Goal: Task Accomplishment & Management: Complete application form

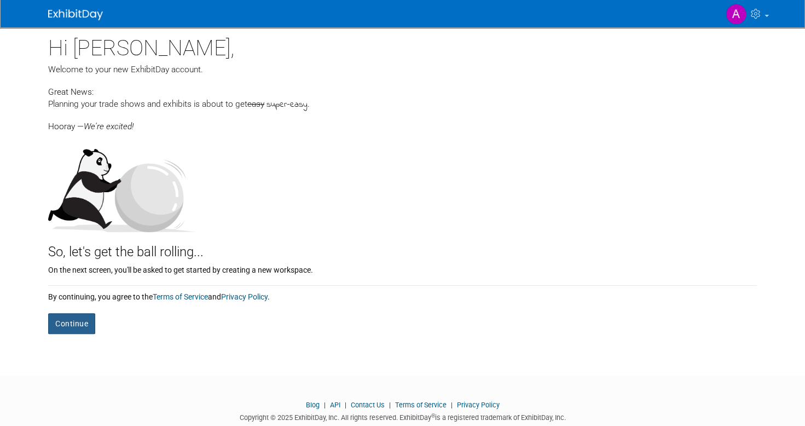
click at [67, 324] on button "Continue" at bounding box center [71, 323] width 47 height 21
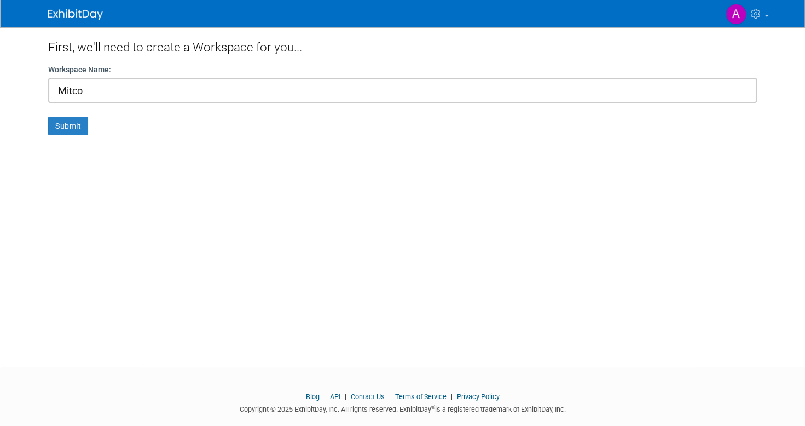
type input "Mitco"
click at [67, 131] on button "Submit" at bounding box center [68, 126] width 40 height 19
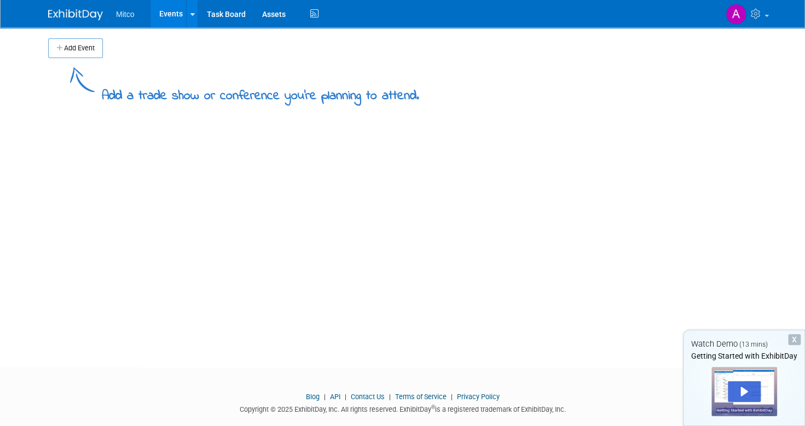
click at [82, 55] on button "Add Event" at bounding box center [75, 48] width 55 height 20
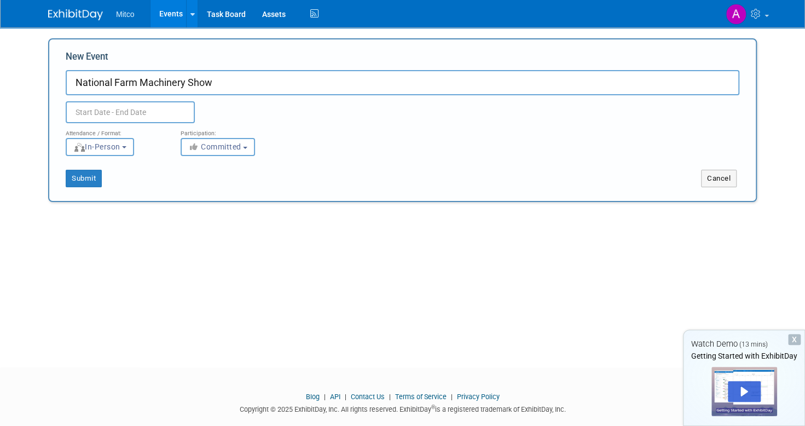
type input "National Farm Machinery Show"
click at [107, 116] on input "text" at bounding box center [130, 112] width 129 height 22
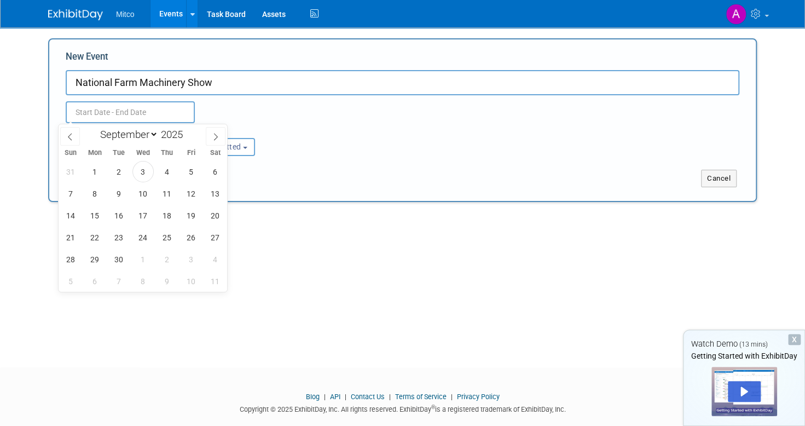
click at [213, 138] on icon at bounding box center [216, 137] width 8 height 8
select select "11"
click at [213, 138] on icon at bounding box center [216, 137] width 8 height 8
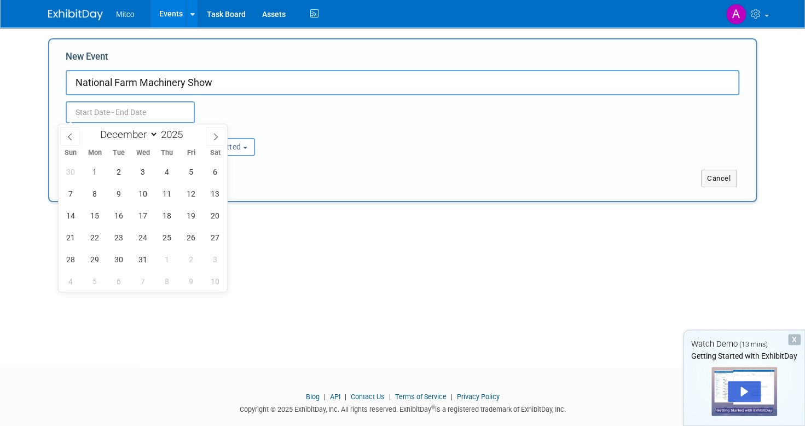
type input "2026"
click at [213, 138] on icon at bounding box center [216, 137] width 8 height 8
select select "1"
click at [142, 197] on span "11" at bounding box center [142, 193] width 21 height 21
click at [218, 191] on span "14" at bounding box center [215, 193] width 21 height 21
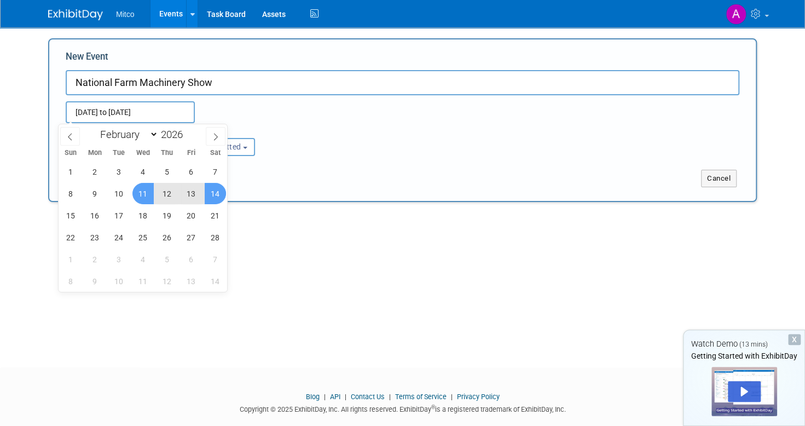
type input "[DATE] to [DATE]"
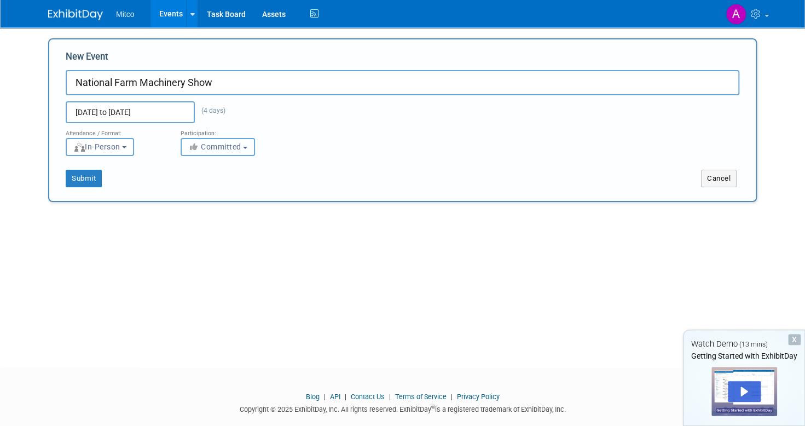
click at [249, 150] on button "Committed" at bounding box center [218, 147] width 74 height 18
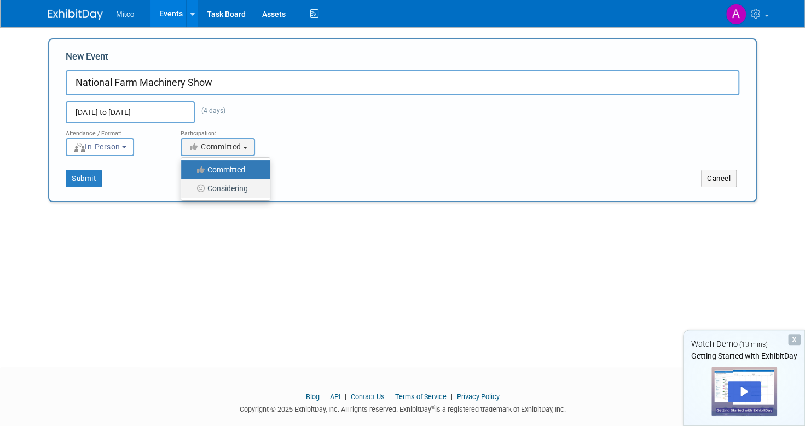
click at [231, 193] on label "Considering" at bounding box center [223, 188] width 72 height 14
click at [191, 192] on input "Considering" at bounding box center [187, 188] width 7 height 7
select select "2"
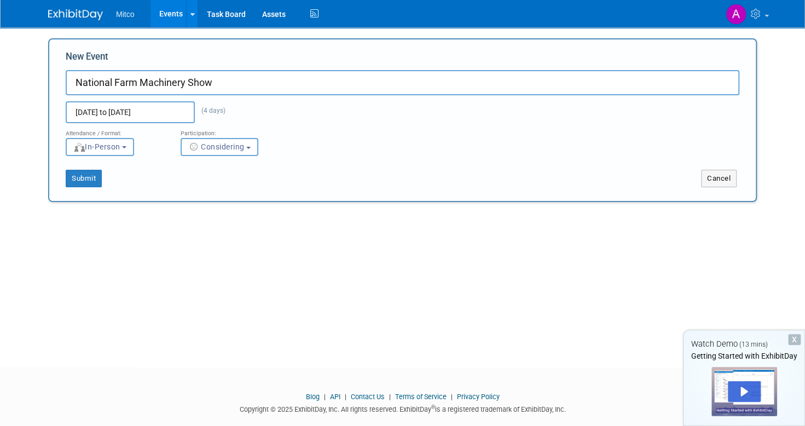
click at [127, 147] on button "In-Person" at bounding box center [100, 147] width 68 height 18
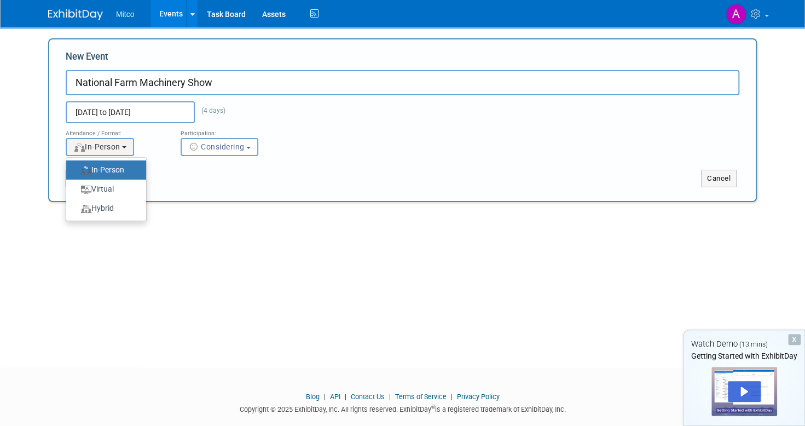
click at [118, 173] on label "In-Person" at bounding box center [103, 169] width 63 height 15
click at [76, 173] on input "In-Person" at bounding box center [72, 169] width 7 height 7
click at [117, 172] on label "In-Person" at bounding box center [103, 169] width 63 height 15
click at [76, 172] on input "In-Person" at bounding box center [72, 169] width 7 height 7
click at [358, 185] on div "Submit Cancel" at bounding box center [402, 179] width 706 height 18
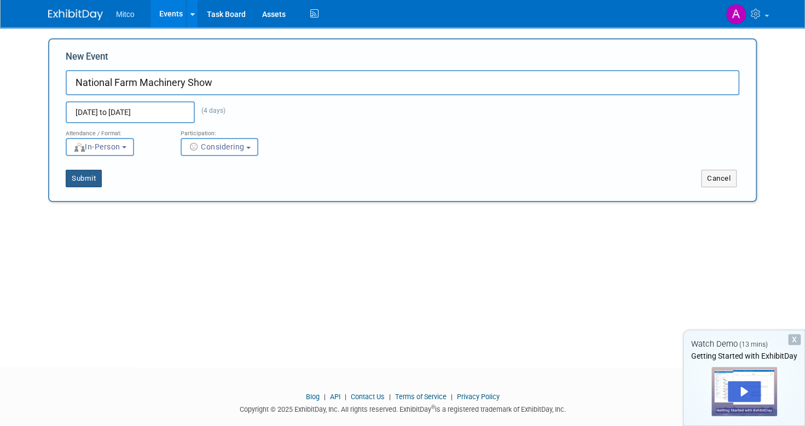
click at [80, 182] on button "Submit" at bounding box center [84, 179] width 36 height 18
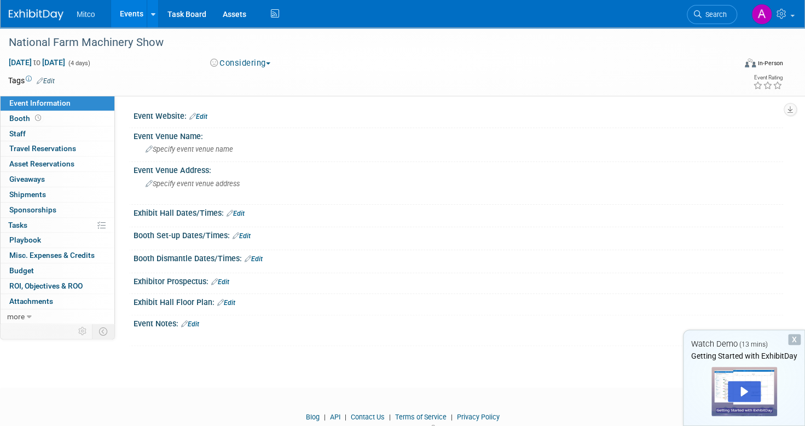
click at [14, 119] on span "Booth" at bounding box center [26, 118] width 34 height 9
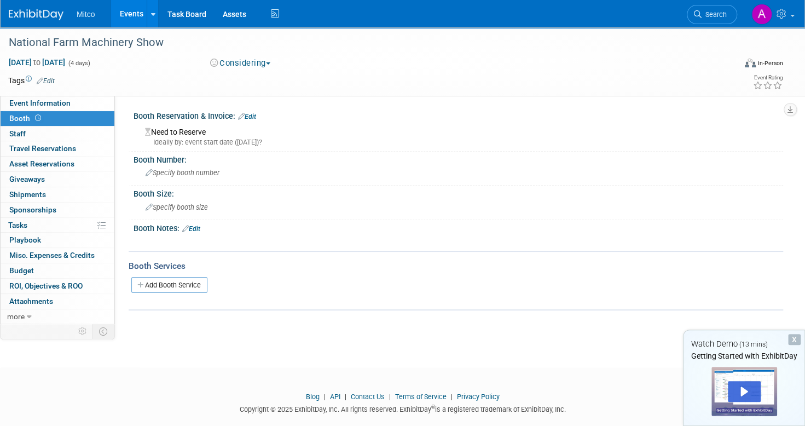
click at [30, 313] on icon at bounding box center [29, 317] width 5 height 8
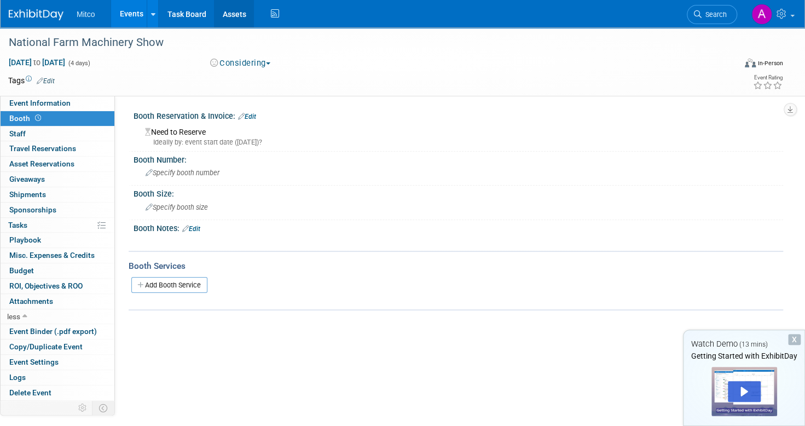
click at [237, 19] on link "Assets" at bounding box center [234, 13] width 40 height 27
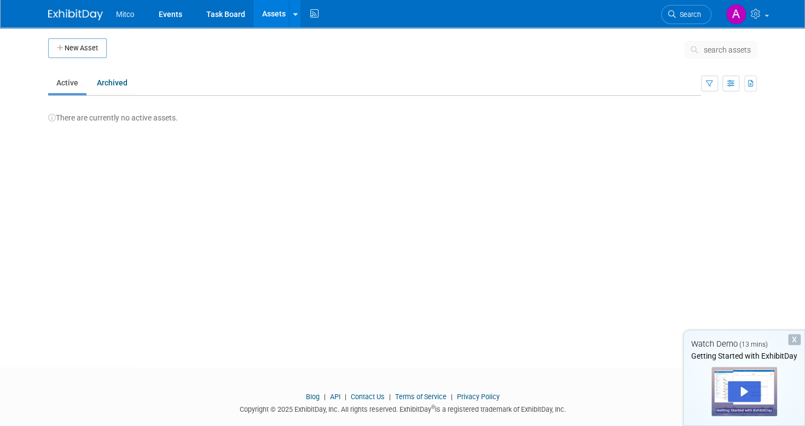
click at [125, 20] on ul "Mitco Events Task Board Assets New Asset Bulk Upload Assets Storage Locations A…" at bounding box center [218, 13] width 205 height 27
click at [125, 11] on span "Mitco" at bounding box center [125, 14] width 18 height 9
click at [166, 14] on link "Events" at bounding box center [170, 13] width 40 height 27
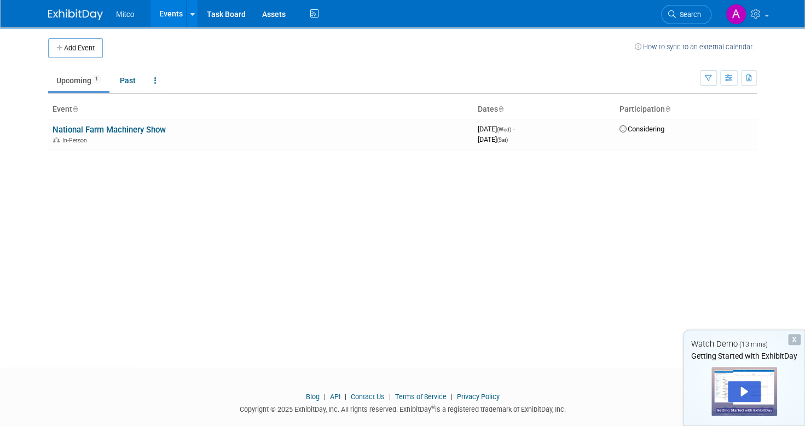
click at [124, 126] on link "National Farm Machinery Show" at bounding box center [109, 130] width 113 height 10
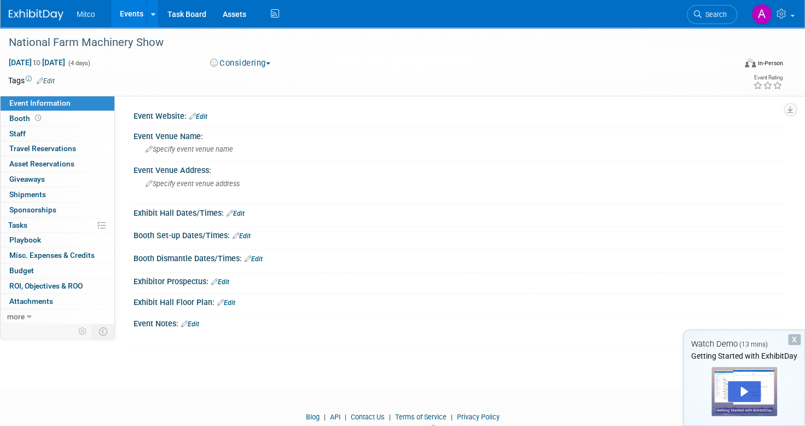
click at [22, 121] on span "Booth" at bounding box center [26, 118] width 34 height 9
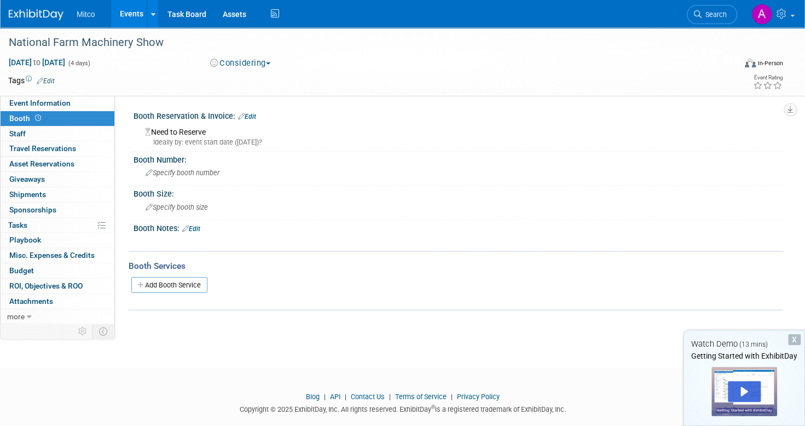
click at [184, 281] on link "Add Booth Service" at bounding box center [169, 285] width 76 height 16
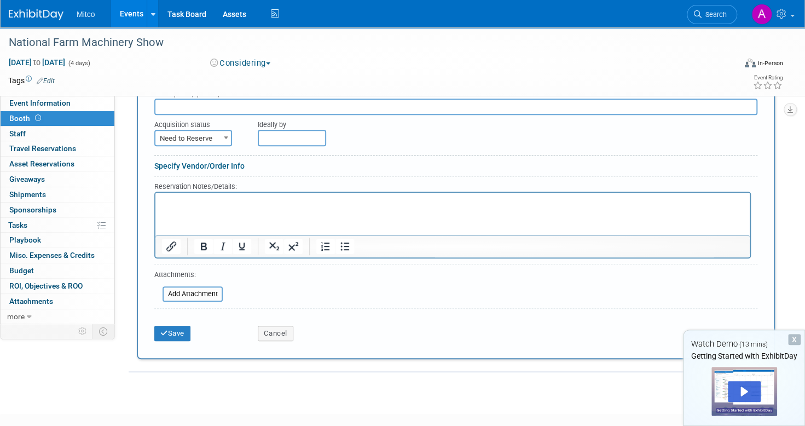
scroll to position [309, 0]
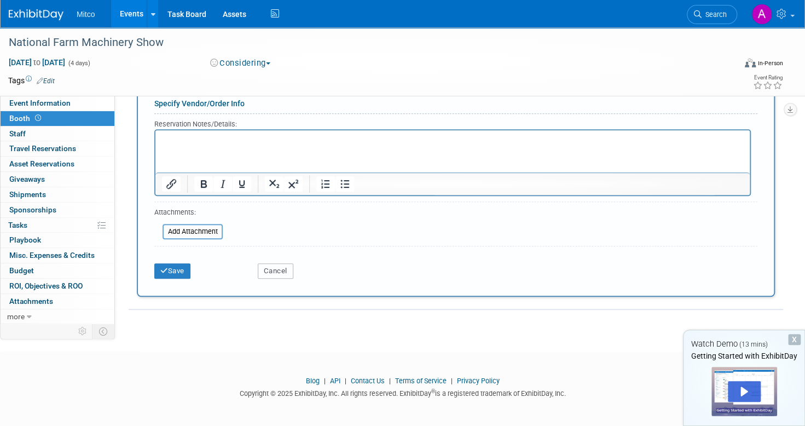
click at [270, 274] on button "Cancel" at bounding box center [276, 270] width 36 height 15
